Goal: Find specific page/section: Find specific page/section

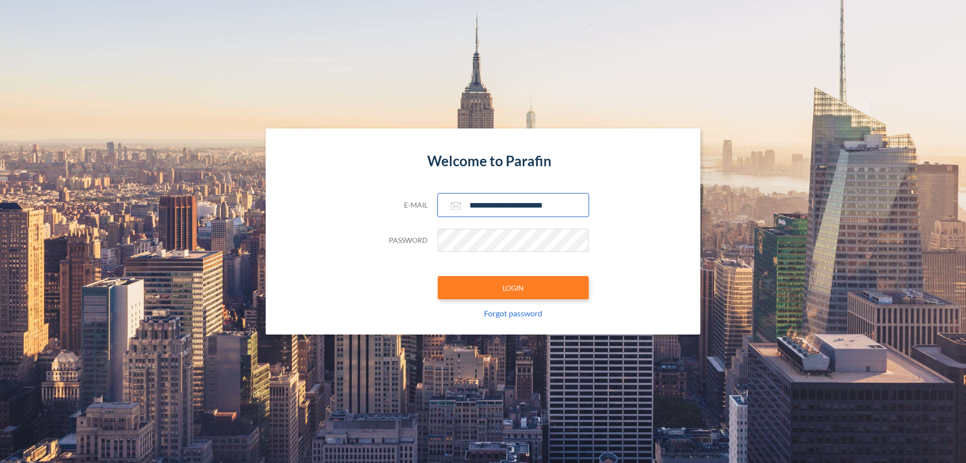
type input "**********"
click at [513, 287] on button "LOGIN" at bounding box center [513, 287] width 151 height 23
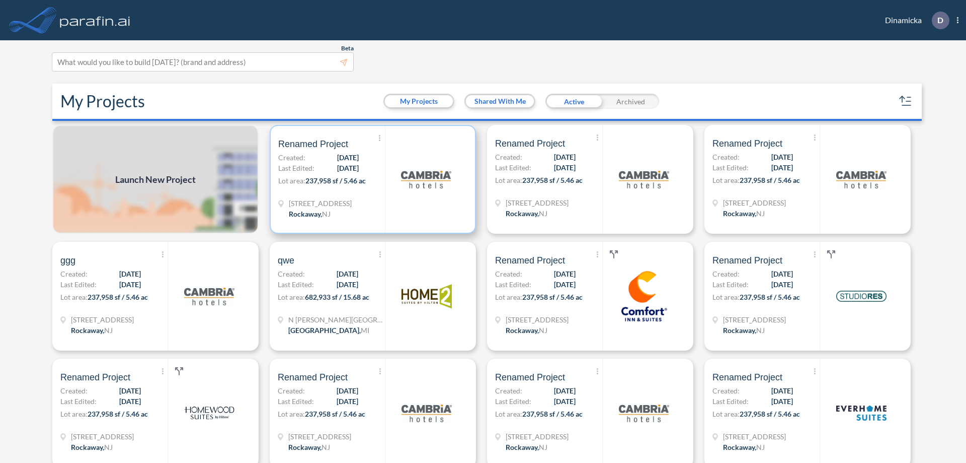
scroll to position [3, 0]
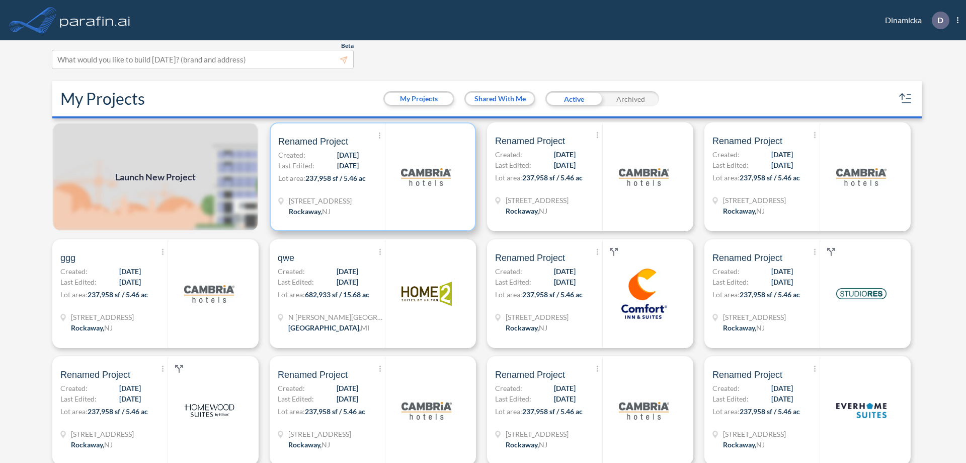
click at [371, 177] on p "Lot area: 237,958 sf / 5.46 ac" at bounding box center [331, 180] width 107 height 15
